Goal: Communication & Community: Answer question/provide support

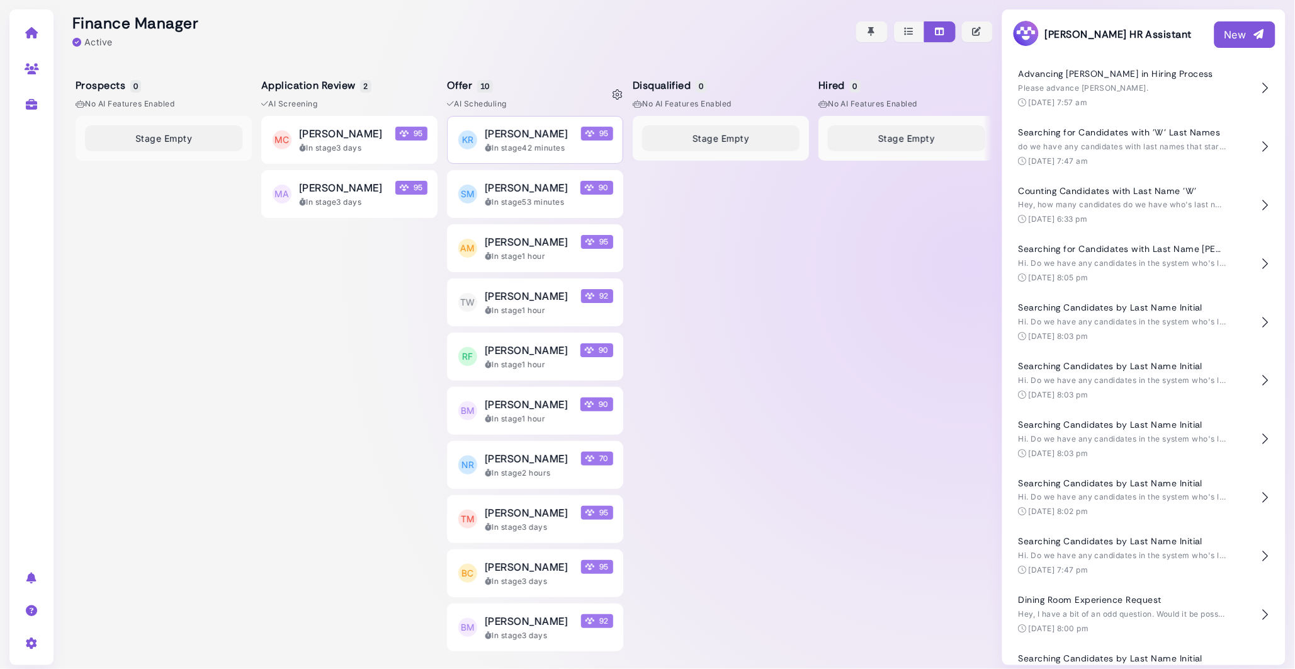
click at [549, 138] on div "[PERSON_NAME] 95" at bounding box center [549, 133] width 128 height 15
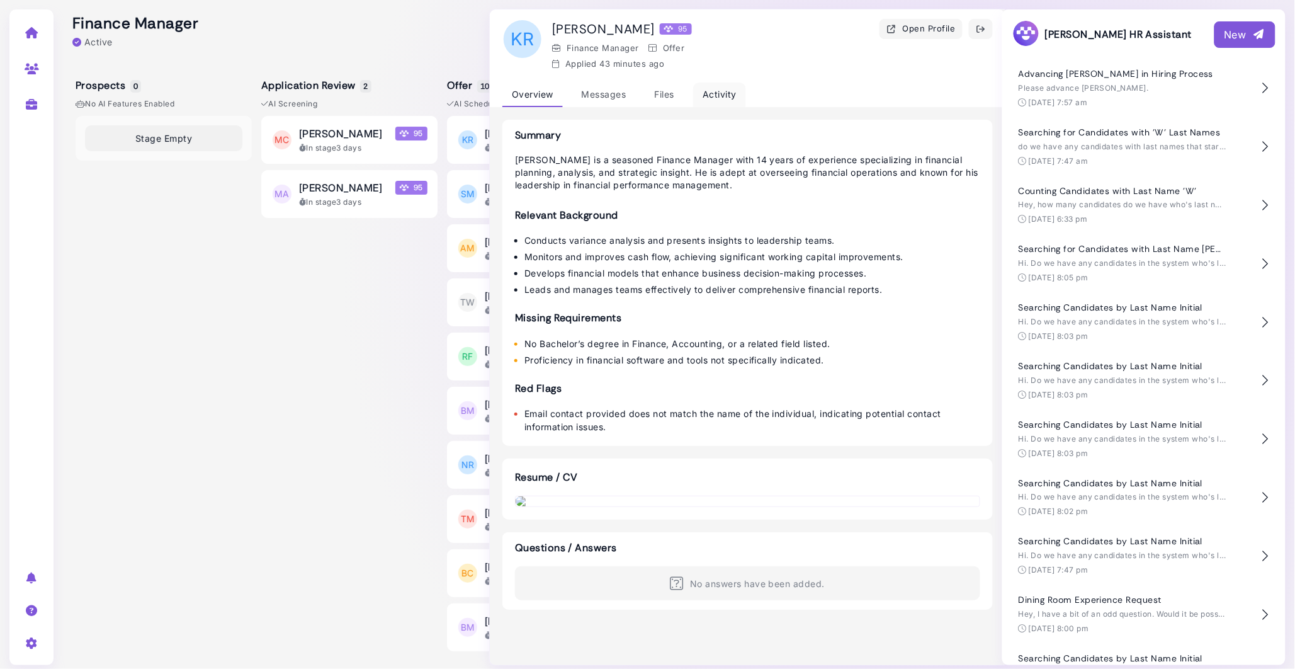
click at [721, 91] on div "Activity" at bounding box center [719, 94] width 53 height 25
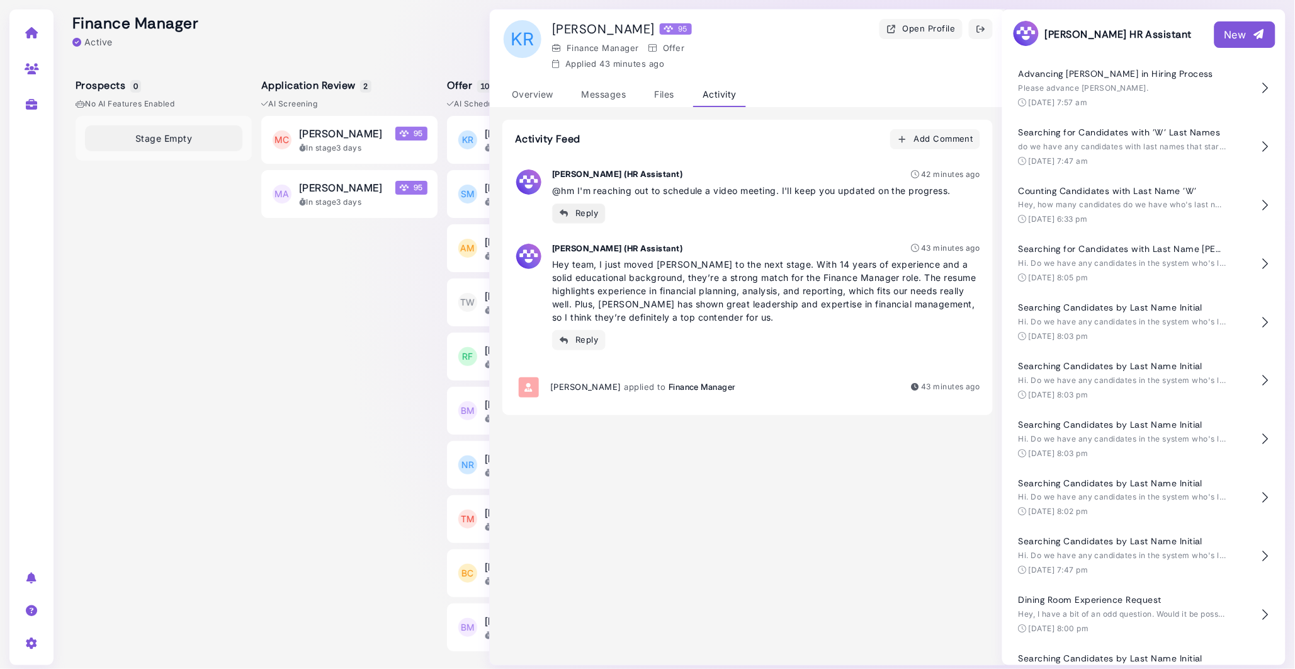
click at [589, 218] on div "Reply" at bounding box center [579, 212] width 40 height 13
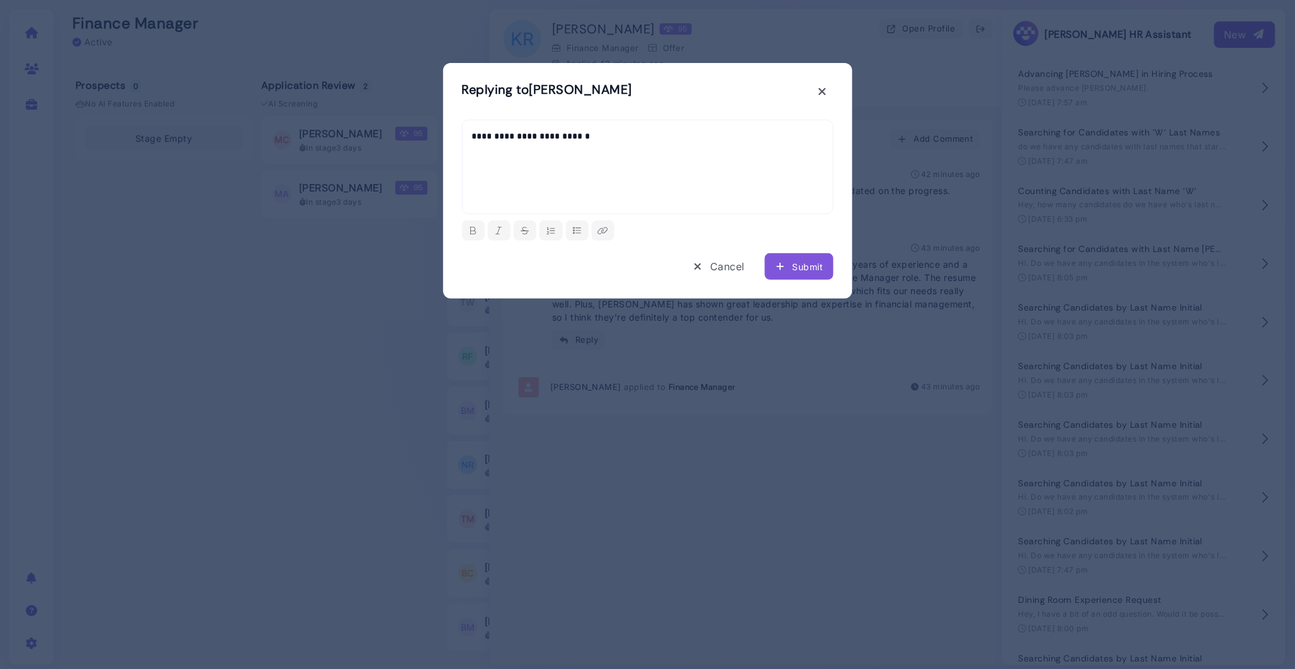
click at [779, 268] on icon "submit" at bounding box center [780, 266] width 11 height 13
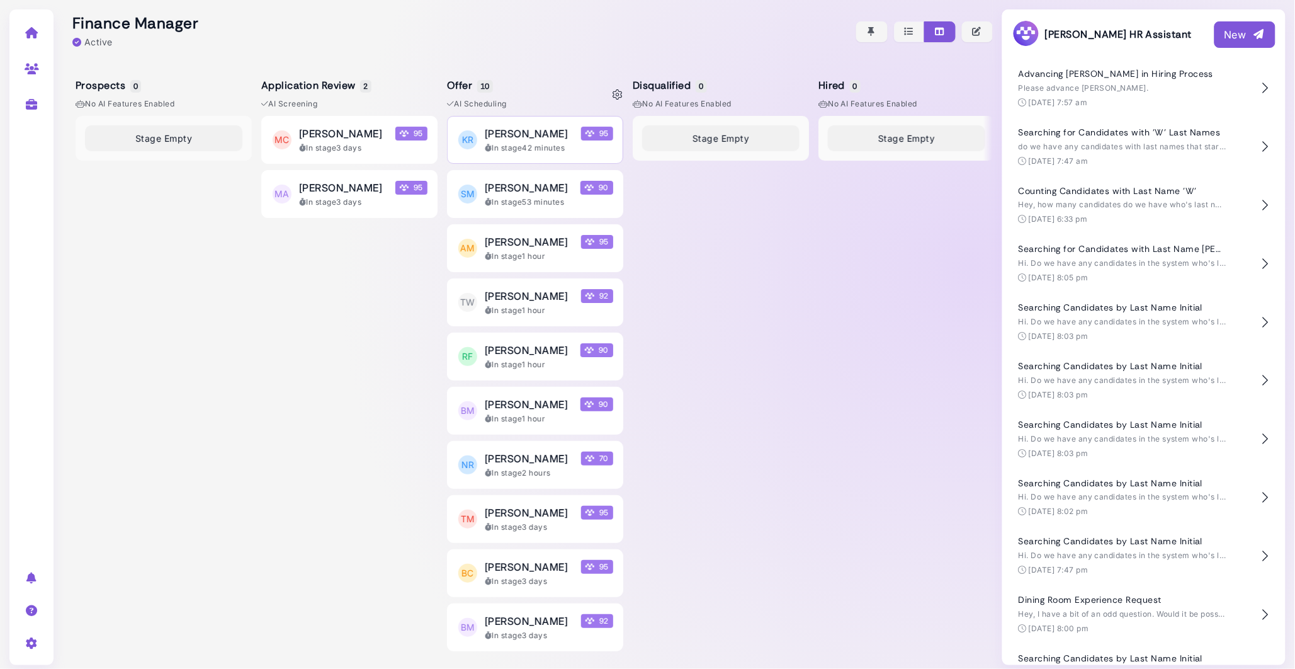
click at [551, 138] on div "[PERSON_NAME] 95" at bounding box center [549, 133] width 128 height 15
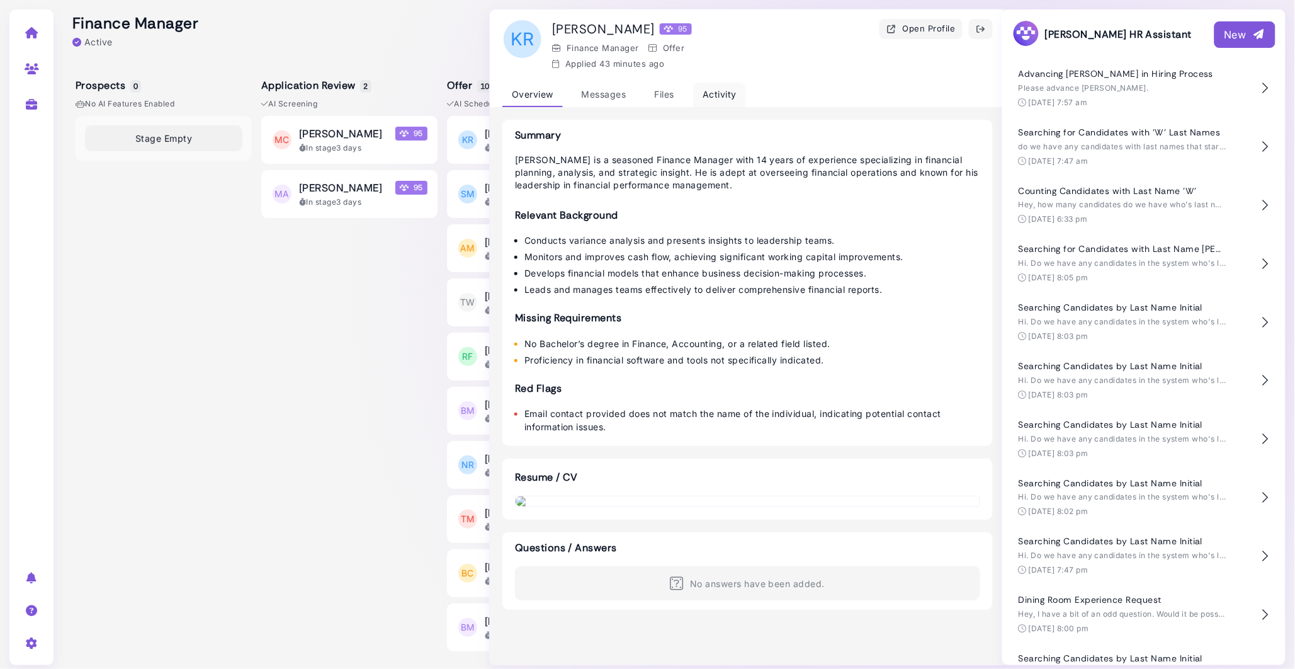
click at [704, 93] on div "Activity" at bounding box center [719, 94] width 53 height 25
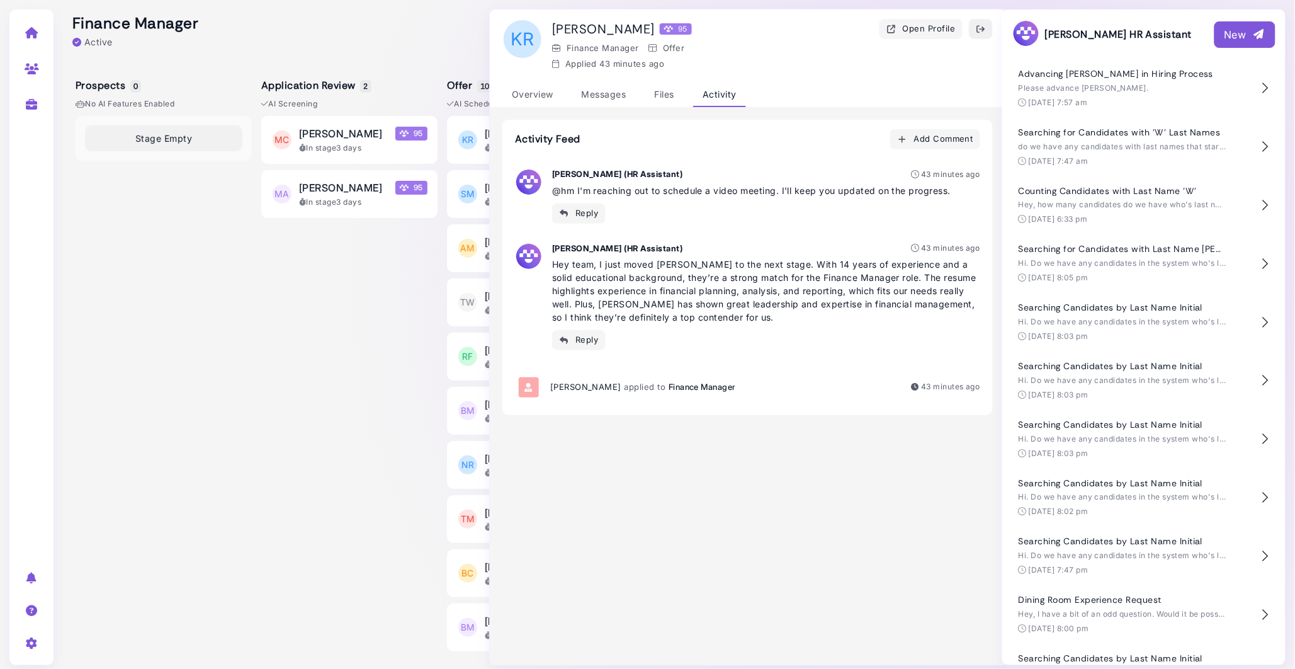
click at [983, 27] on icon "button" at bounding box center [981, 29] width 10 height 13
